Goal: Task Accomplishment & Management: Use online tool/utility

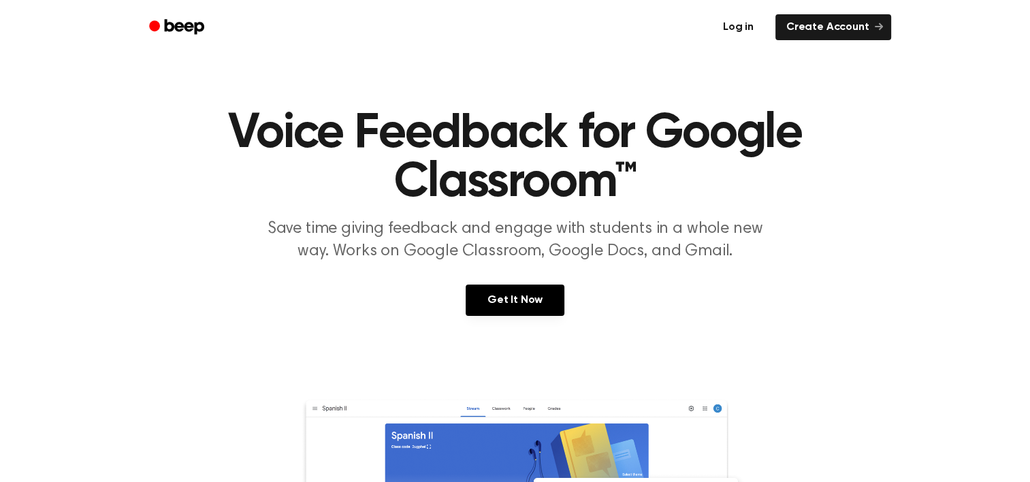
click at [743, 27] on link "Log in" at bounding box center [738, 27] width 58 height 31
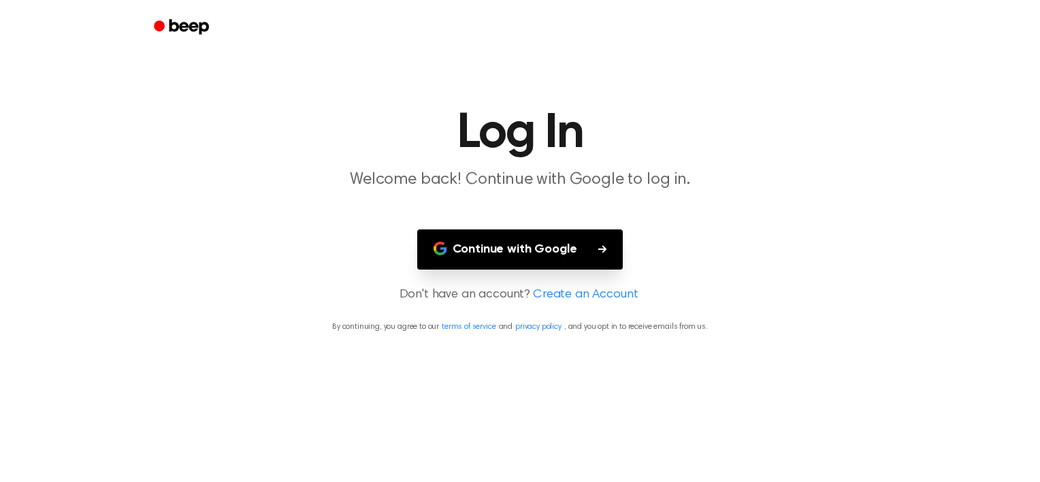
click at [578, 231] on button "Continue with Google" at bounding box center [520, 249] width 206 height 40
click at [606, 256] on button "Continue with Google" at bounding box center [520, 249] width 206 height 40
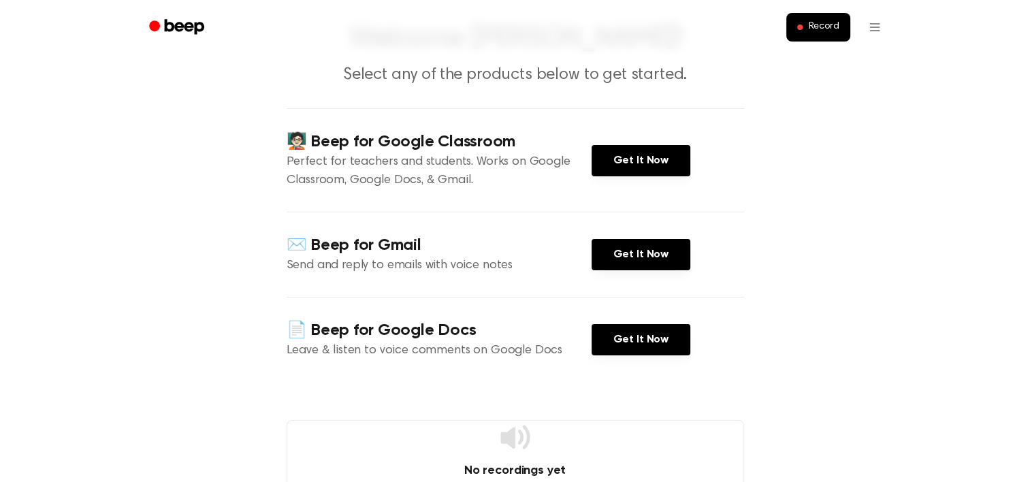
scroll to position [79, 0]
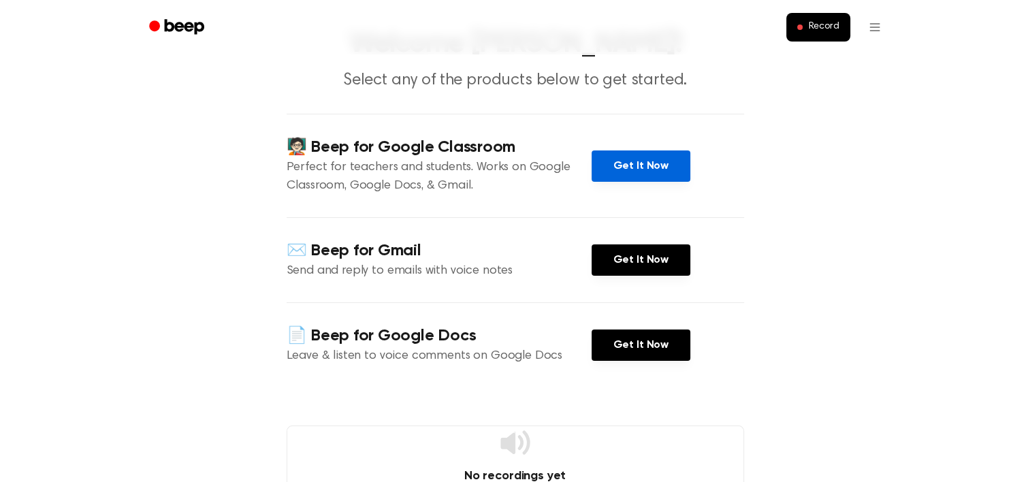
click at [626, 171] on link "Get It Now" at bounding box center [640, 165] width 99 height 31
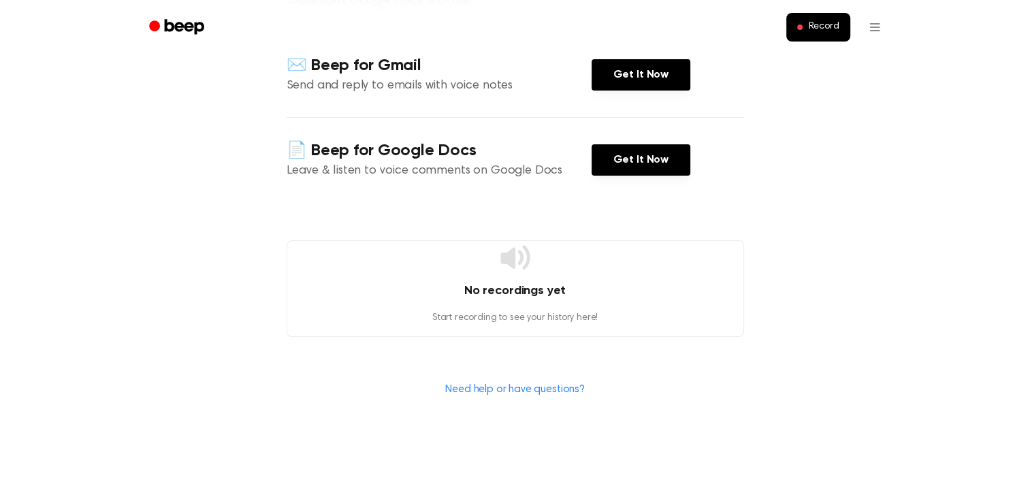
scroll to position [274, 0]
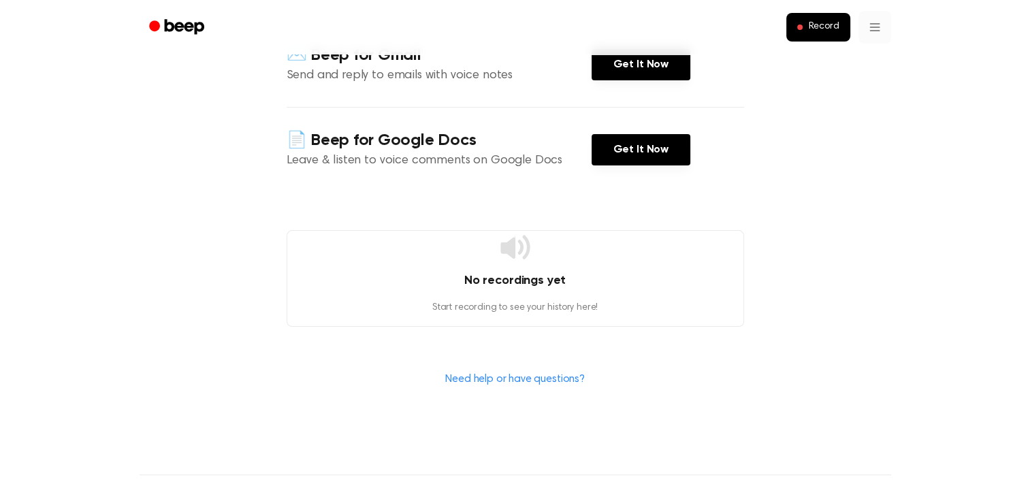
click at [874, 27] on html "Record Welcome Shellie! Select any of the products below to get started. 🧑🏻‍🏫 B…" at bounding box center [515, 229] width 1030 height 1007
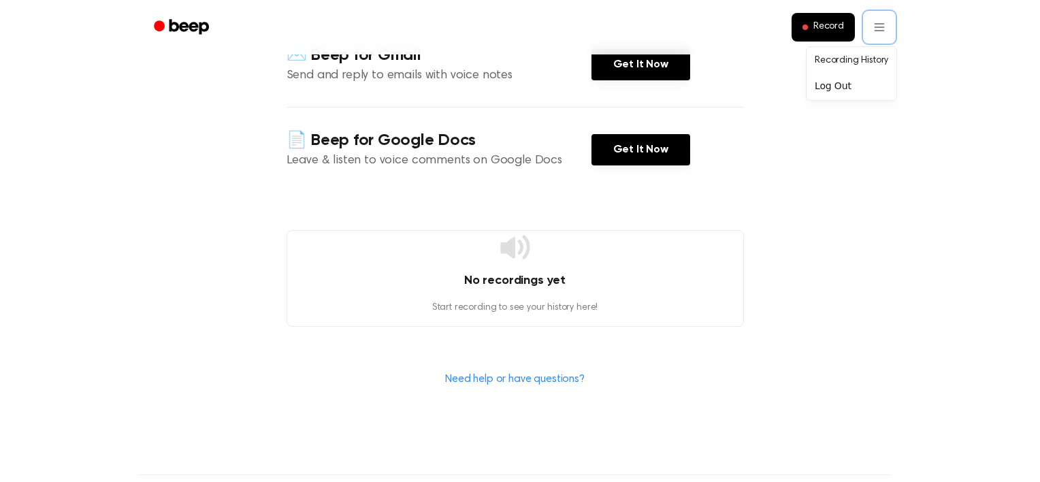
click at [816, 34] on html "Record Welcome Shellie! Select any of the products below to get started. 🧑🏻‍🏫 B…" at bounding box center [520, 229] width 1040 height 1007
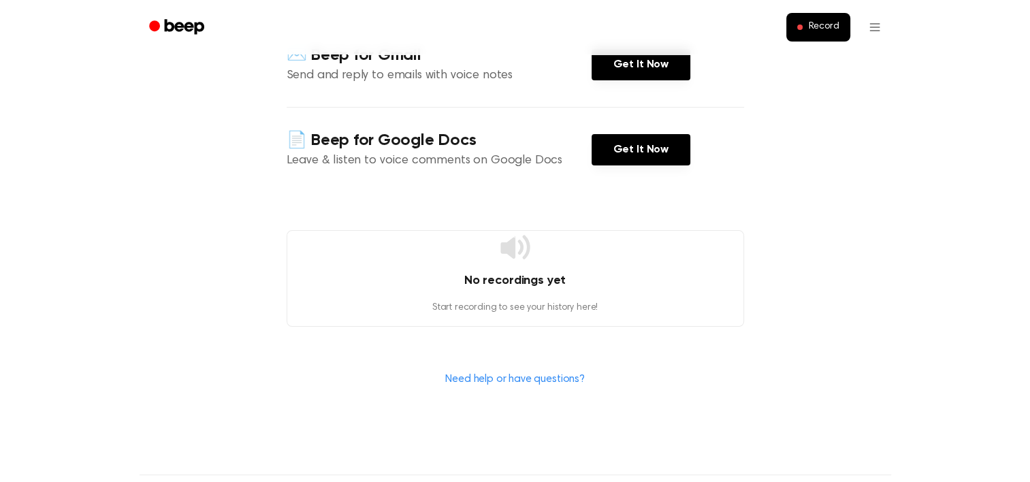
click at [816, 34] on button "Record" at bounding box center [817, 27] width 63 height 29
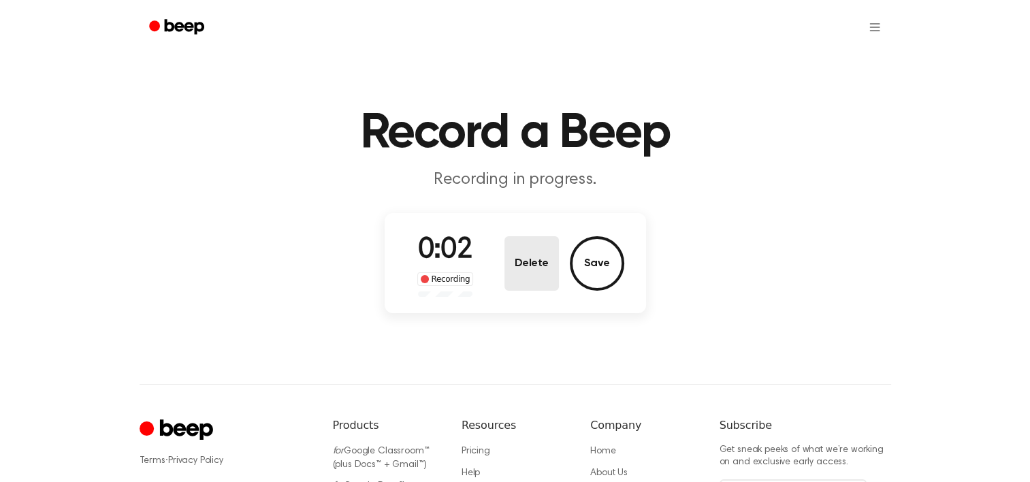
click at [533, 274] on button "Delete" at bounding box center [531, 263] width 54 height 54
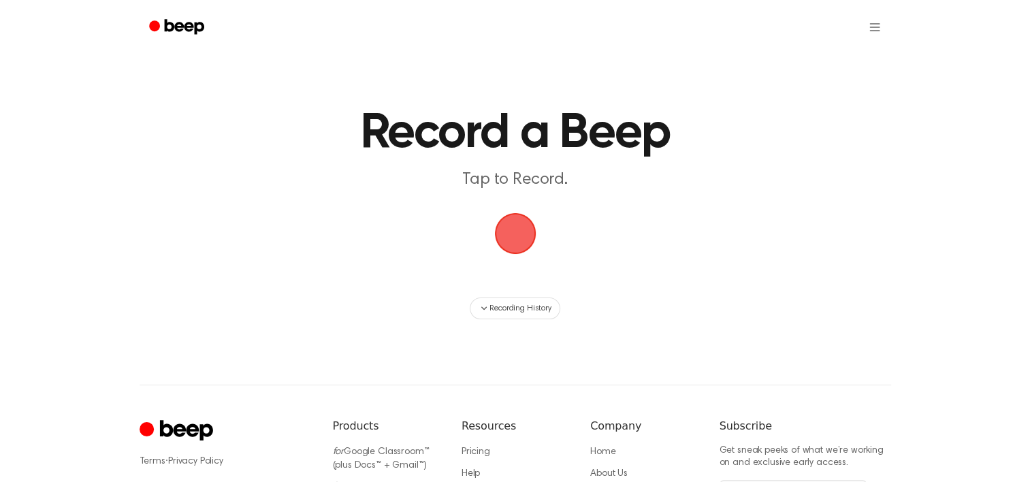
click at [514, 234] on span "button" at bounding box center [514, 233] width 67 height 67
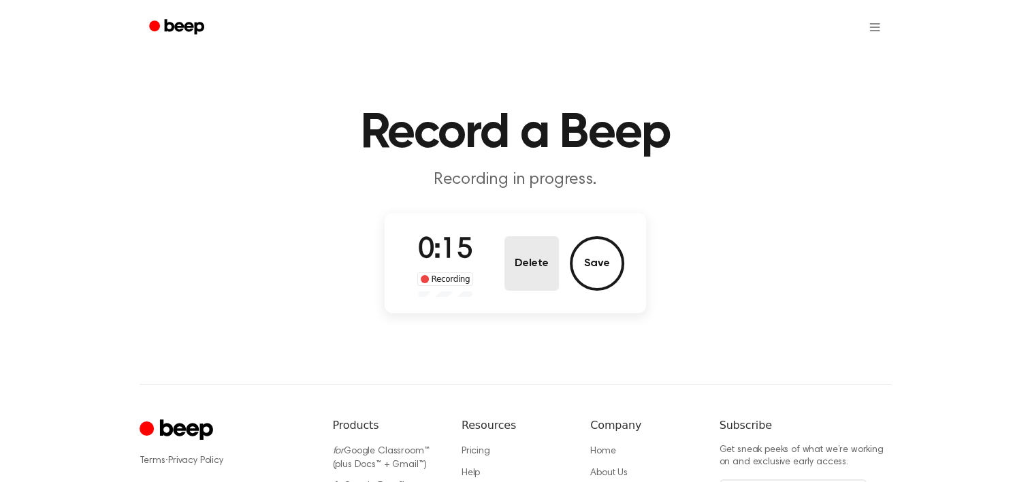
click at [533, 262] on button "Delete" at bounding box center [531, 263] width 54 height 54
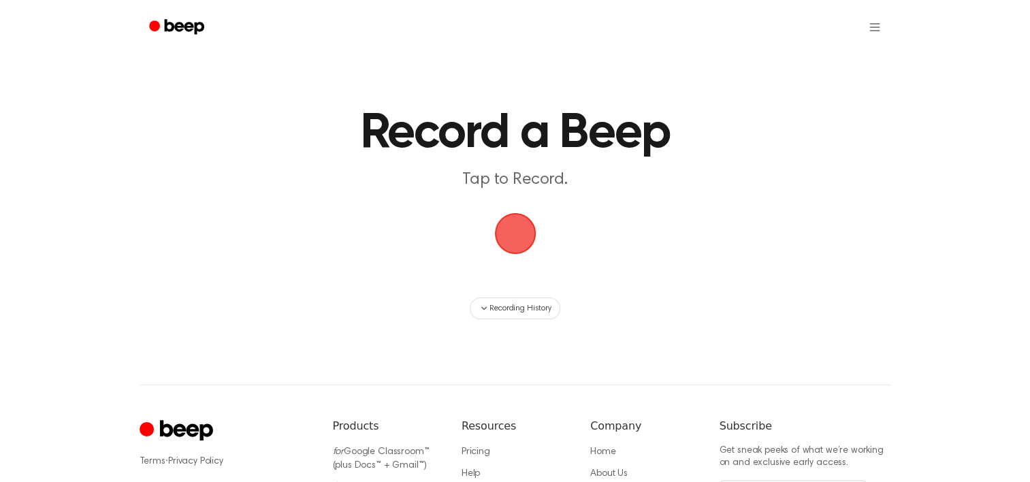
click at [502, 225] on span "button" at bounding box center [515, 234] width 60 height 60
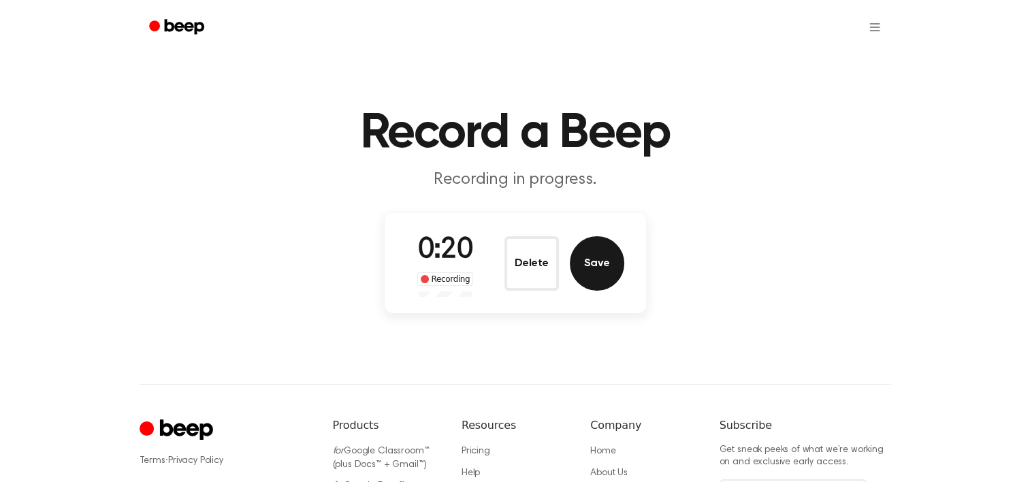
drag, startPoint x: 588, startPoint y: 267, endPoint x: 599, endPoint y: 268, distance: 10.9
click at [599, 268] on button "Save" at bounding box center [597, 263] width 54 height 54
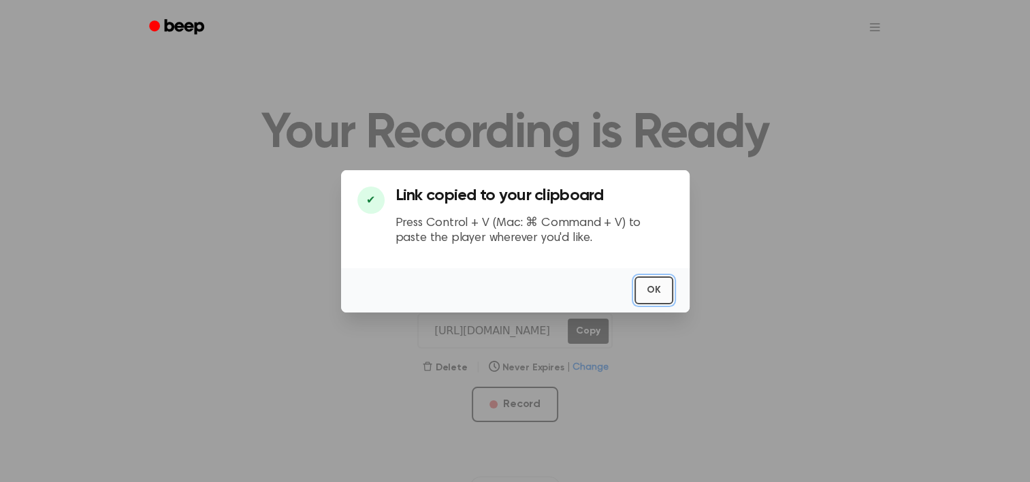
click at [662, 300] on button "OK" at bounding box center [653, 290] width 39 height 28
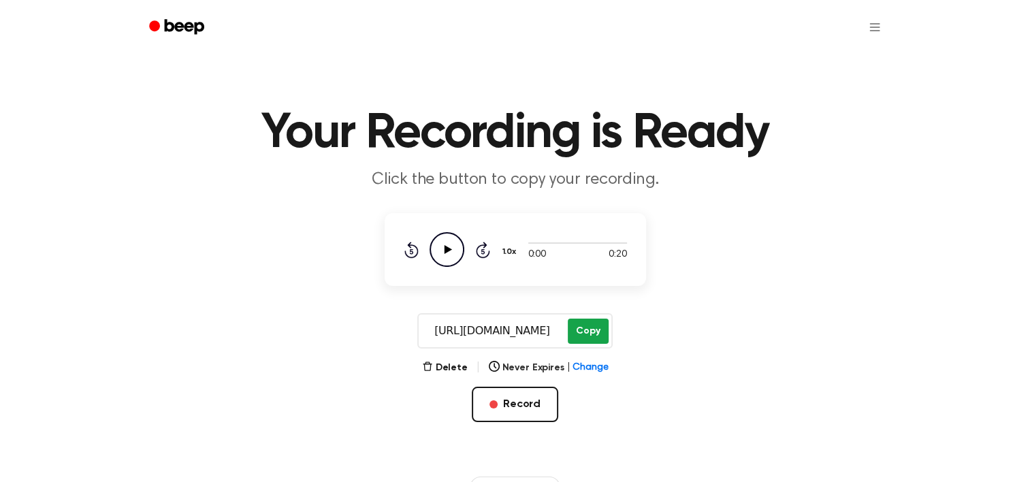
click at [589, 329] on button "Copy" at bounding box center [588, 331] width 40 height 25
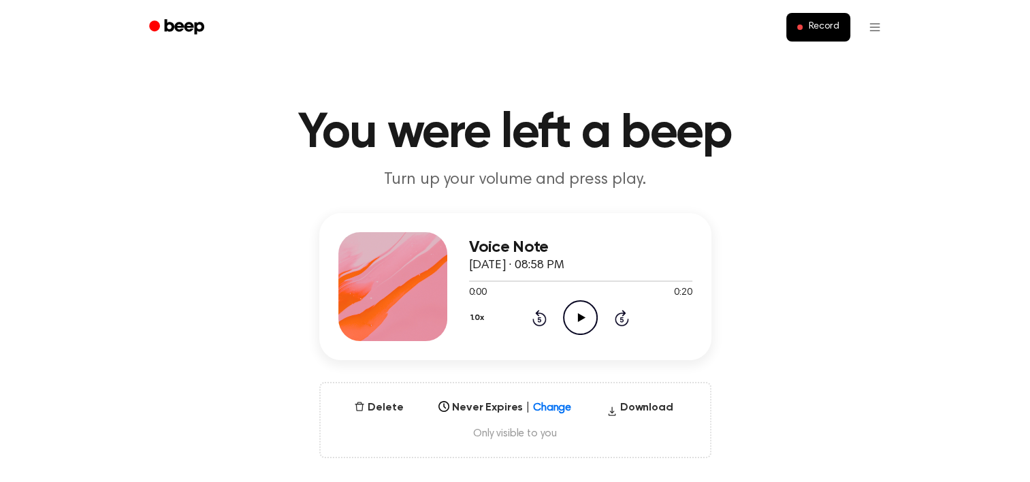
click at [585, 319] on icon "Play Audio" at bounding box center [580, 317] width 35 height 35
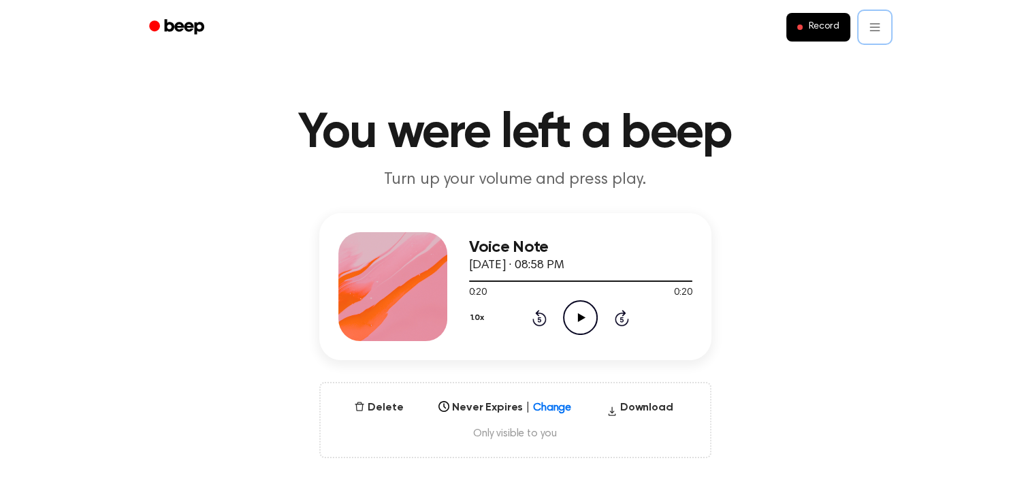
click at [389, 406] on button "Delete" at bounding box center [378, 408] width 60 height 16
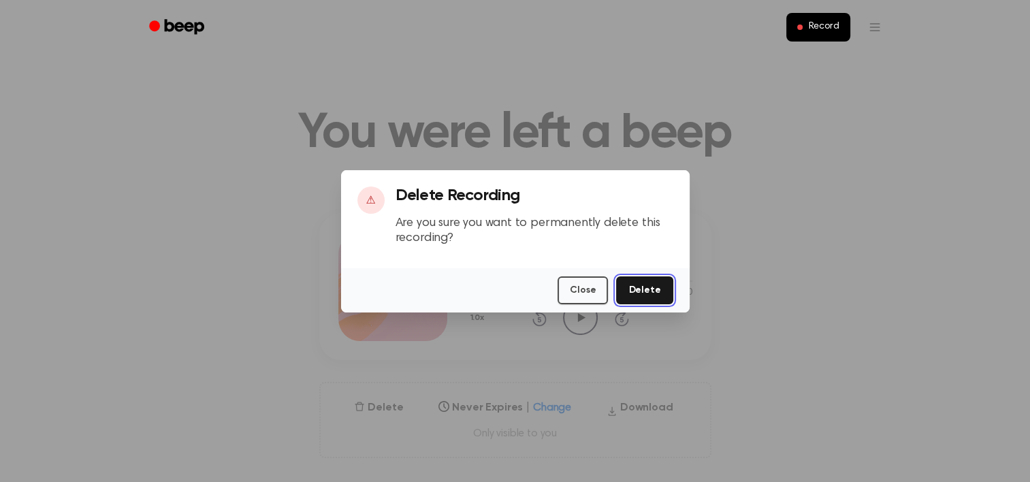
click at [653, 283] on button "Delete" at bounding box center [644, 290] width 56 height 28
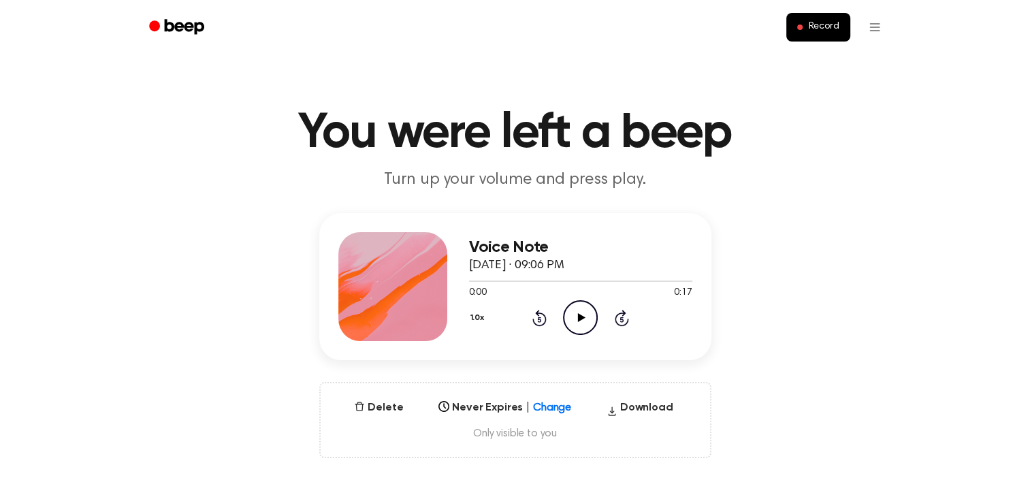
click at [585, 312] on icon "Play Audio" at bounding box center [580, 317] width 35 height 35
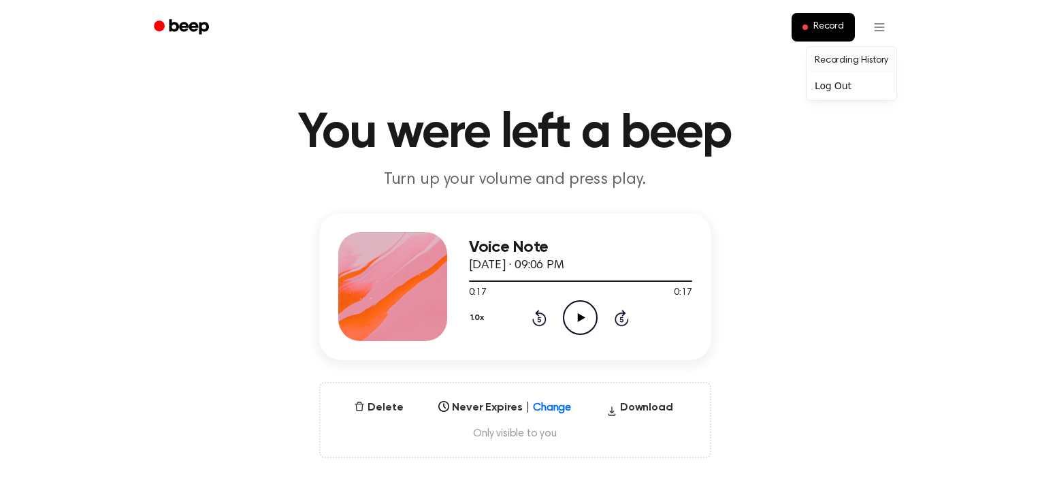
click at [856, 63] on link "Recording History" at bounding box center [851, 61] width 84 height 22
